Goal: Task Accomplishment & Management: Manage account settings

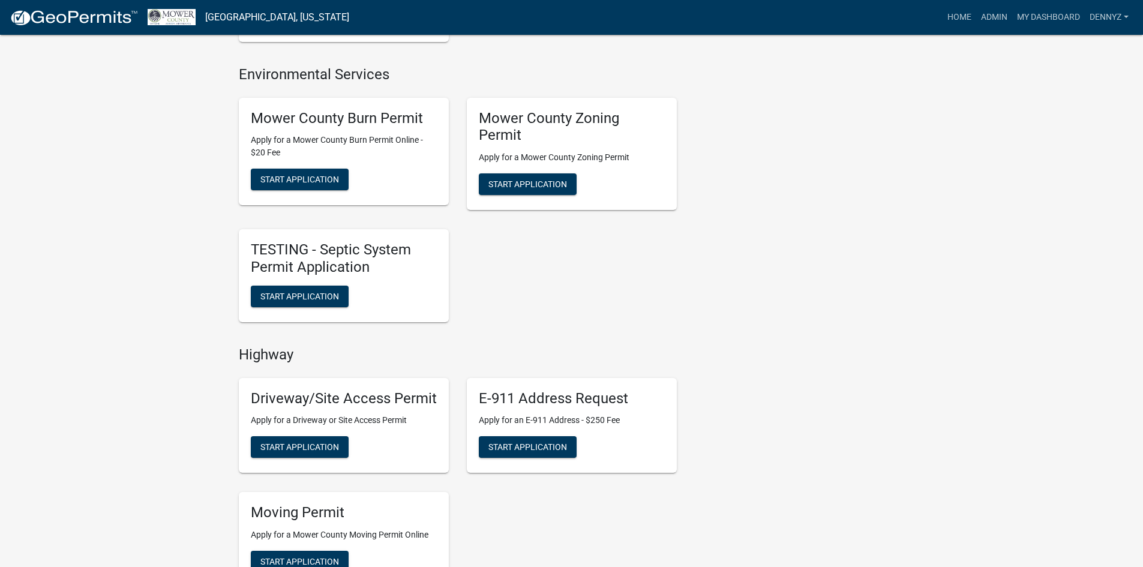
scroll to position [420, 0]
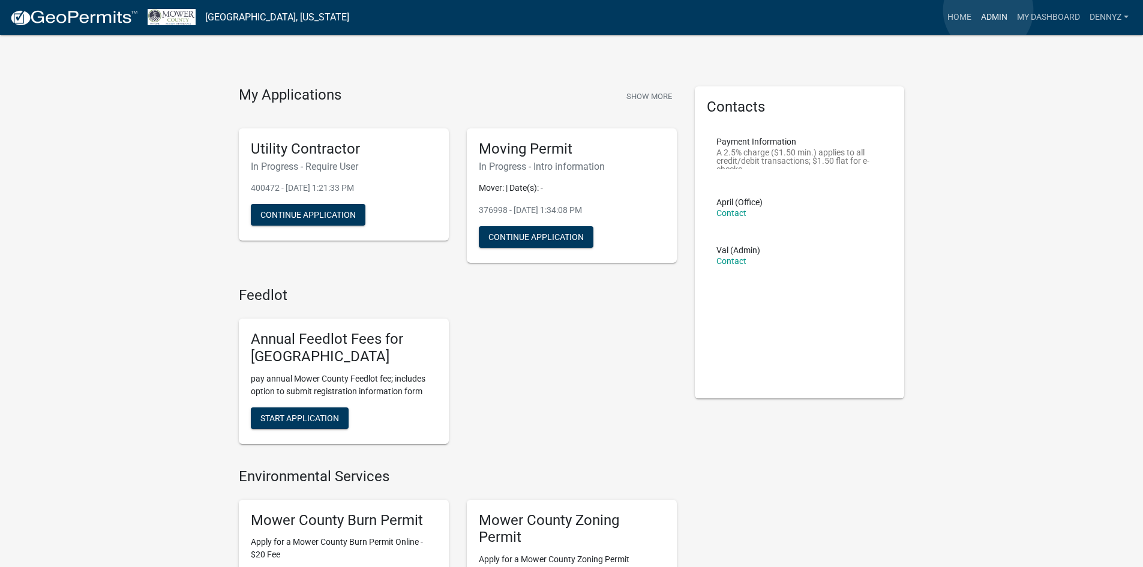
click at [988, 10] on link "Admin" at bounding box center [994, 17] width 36 height 23
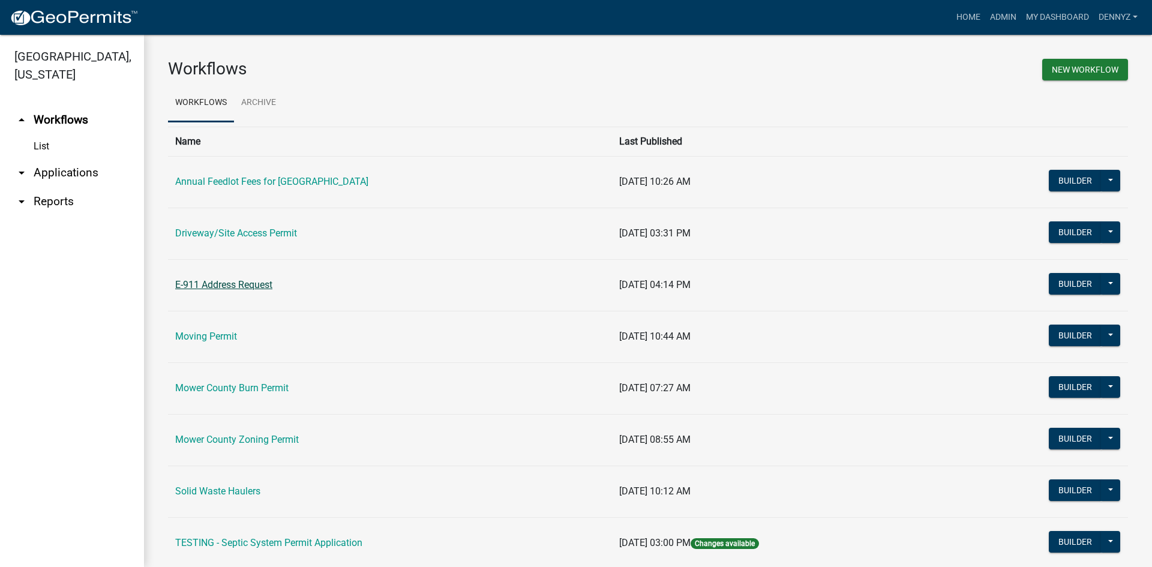
click at [242, 284] on link "E-911 Address Request" at bounding box center [223, 284] width 97 height 11
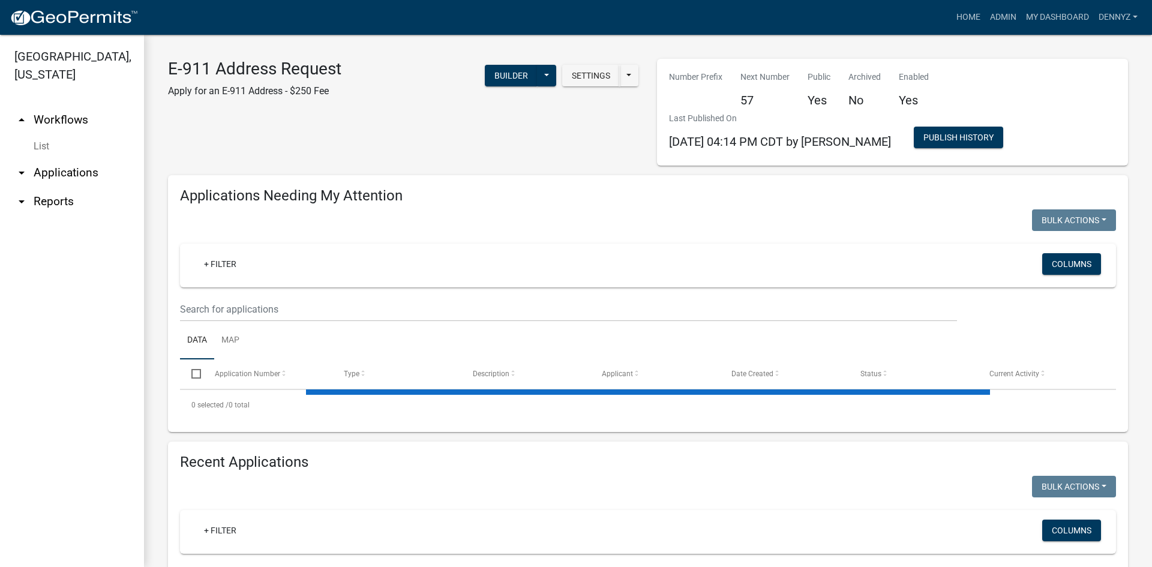
select select "2: 50"
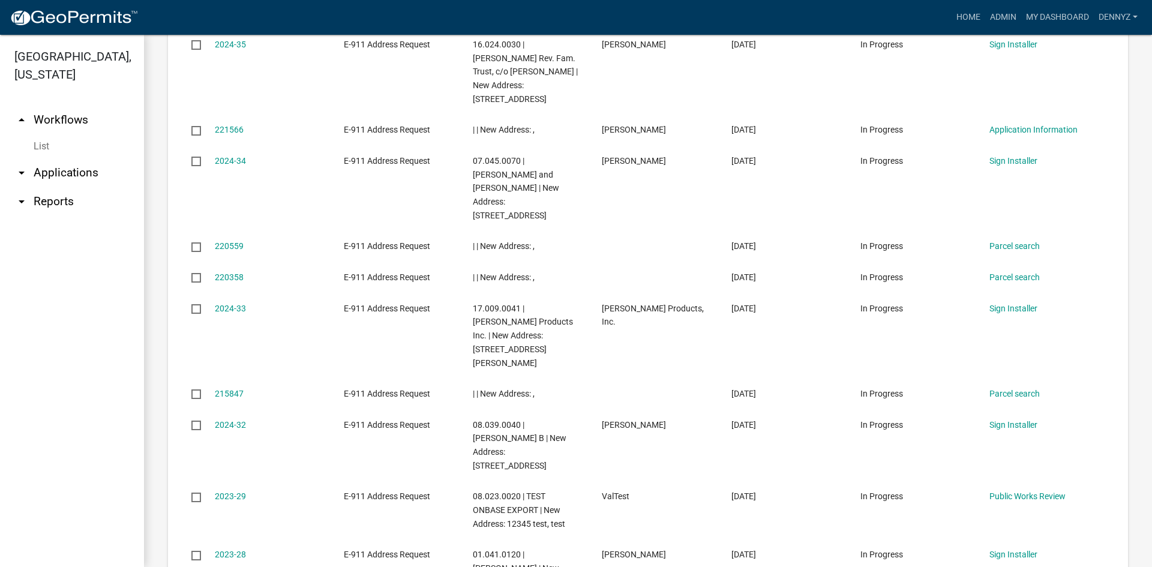
scroll to position [3036, 0]
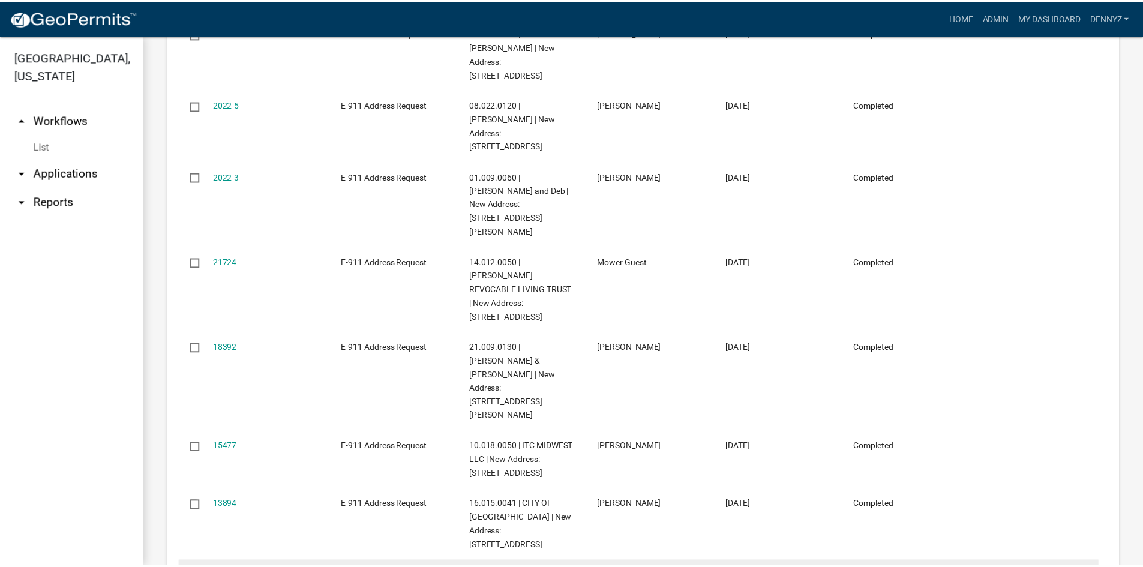
scroll to position [2519, 0]
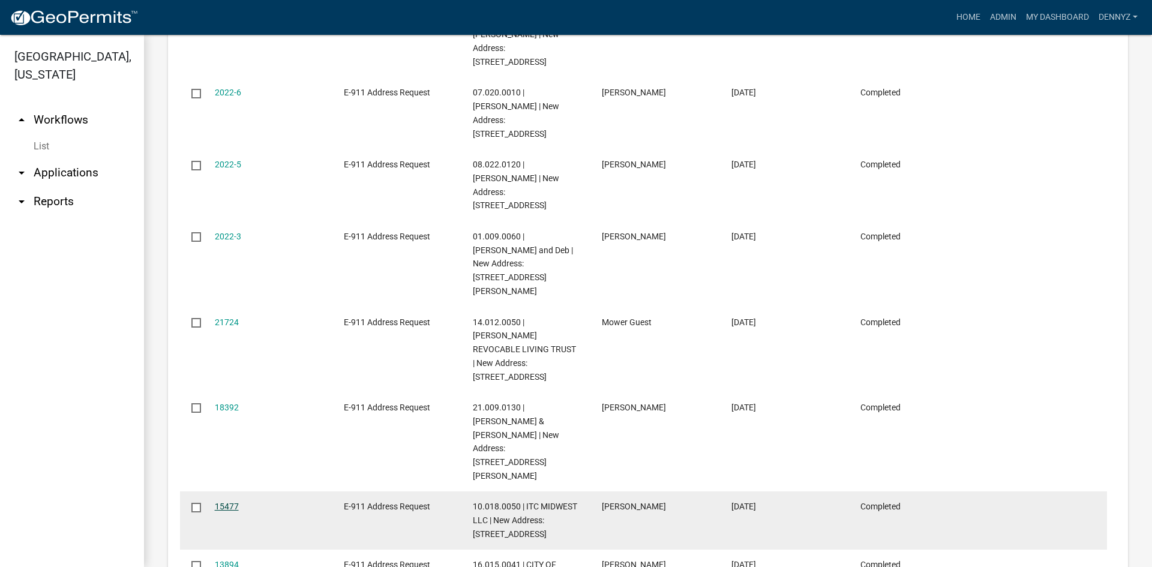
click at [228, 502] on link "15477" at bounding box center [227, 507] width 24 height 10
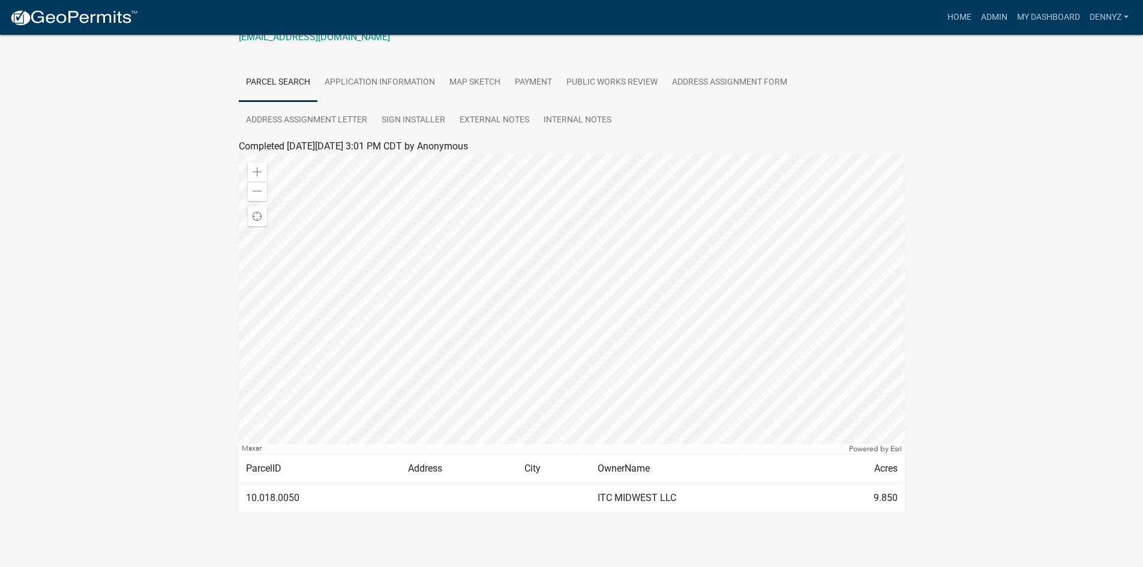
scroll to position [180, 0]
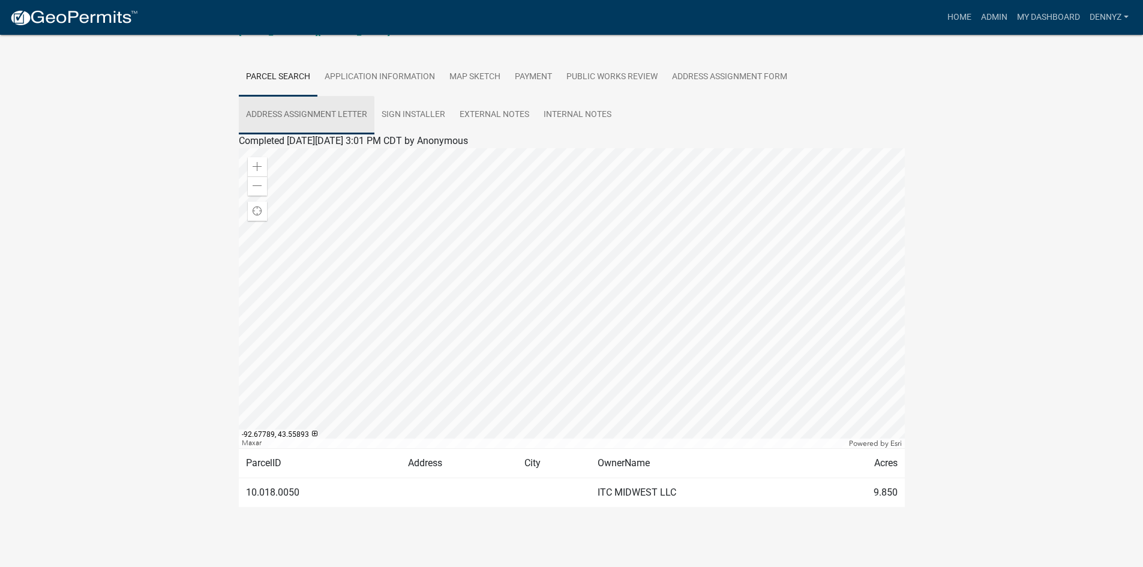
click at [313, 114] on link "Address Assignment Letter" at bounding box center [307, 115] width 136 height 38
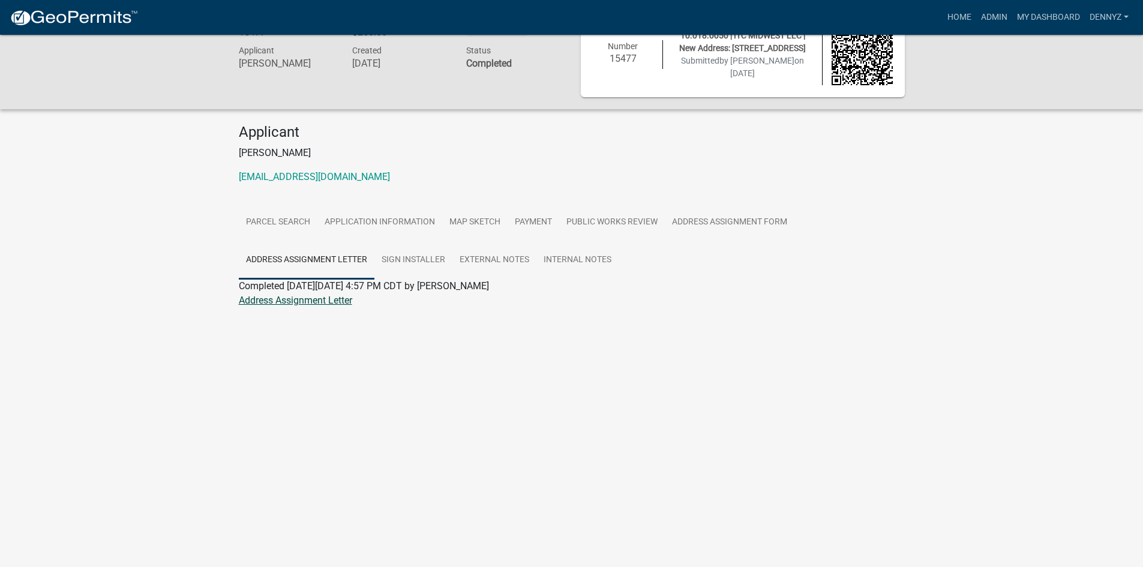
click at [288, 298] on link "Address Assignment Letter" at bounding box center [295, 300] width 113 height 11
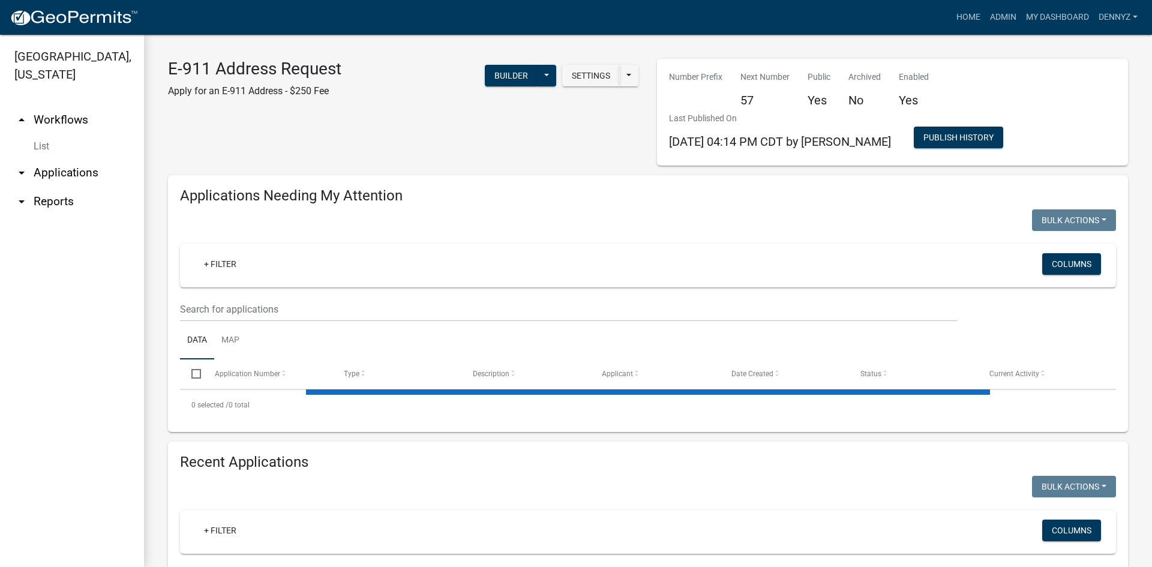
select select "2: 50"
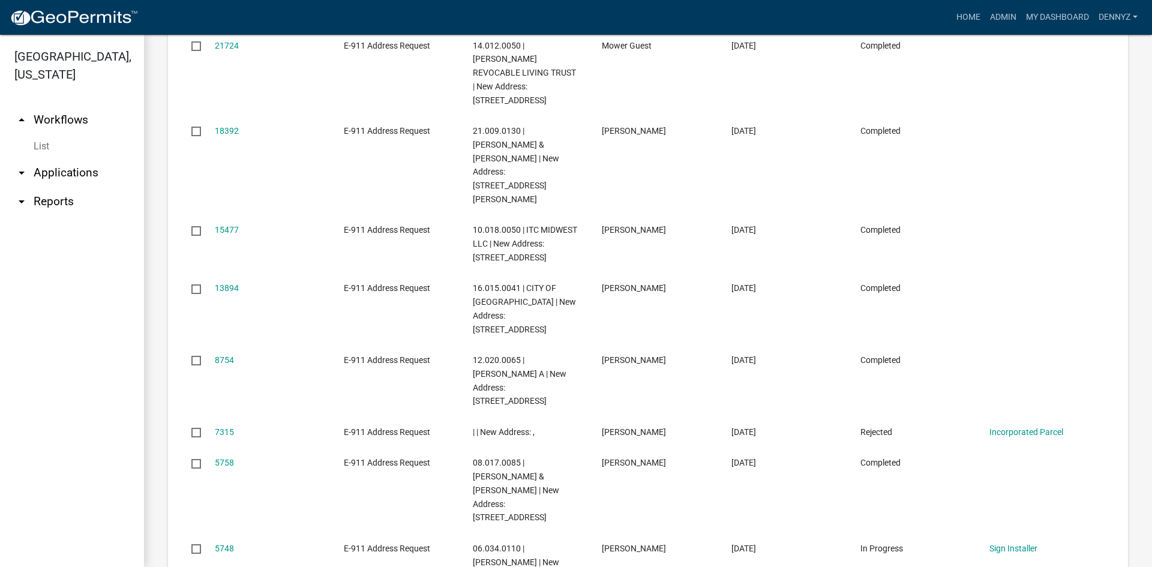
scroll to position [2819, 0]
